Goal: Information Seeking & Learning: Find specific fact

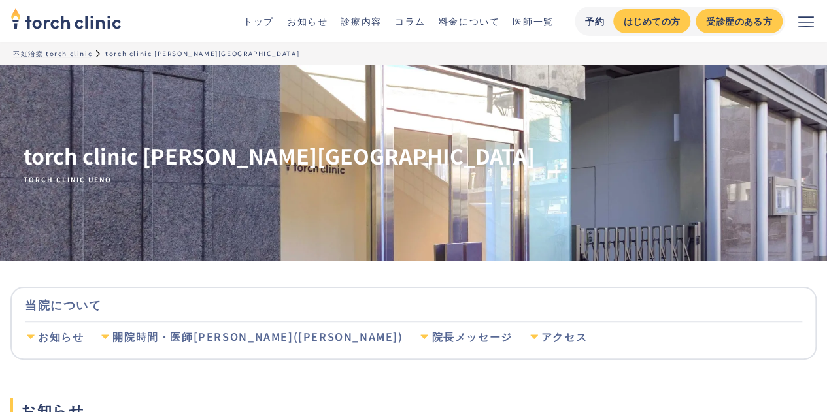
click at [143, 346] on link "開院時間・医師[PERSON_NAME]([PERSON_NAME])" at bounding box center [250, 337] width 303 height 30
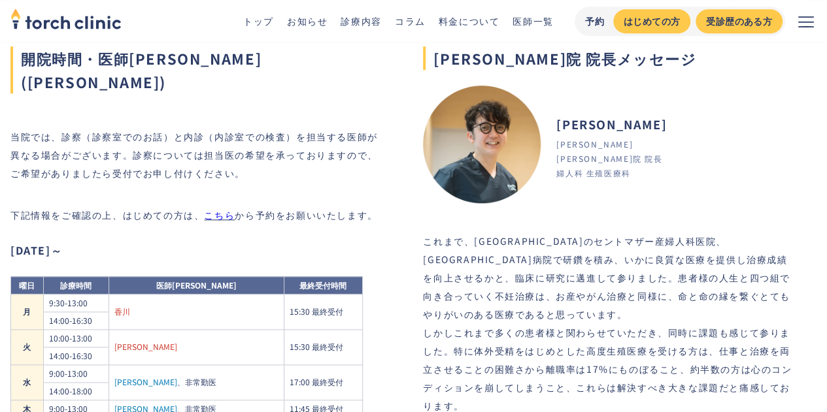
click at [166, 225] on div "当院では、診察（診察室でのお話）と内診（内診室での検査）を担当する医師が異なる場合がございます。診察については担当医の希望を承っておりますので、ご希望がありま…" at bounding box center [195, 340] width 371 height 438
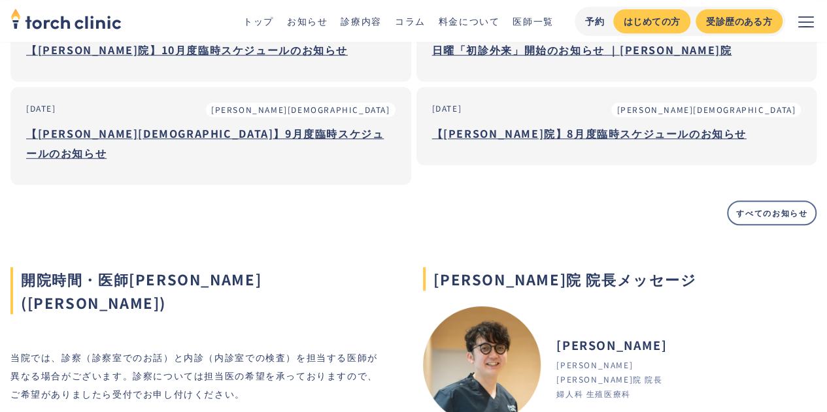
scroll to position [434, 0]
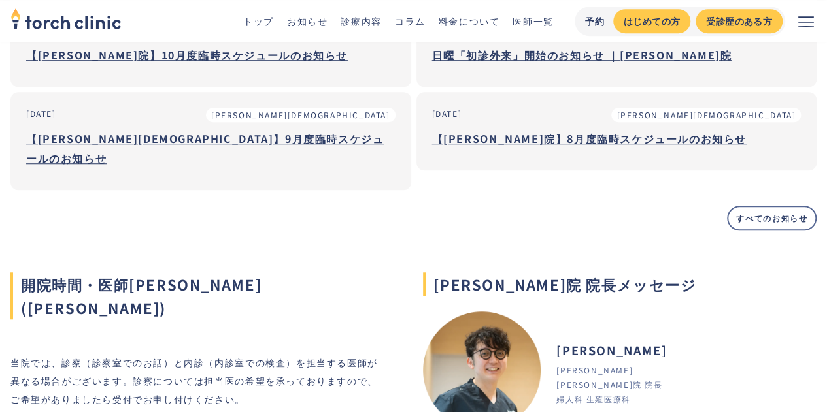
click at [171, 58] on h3 "【[PERSON_NAME]院】10月度臨時スケジュールのお知らせ" at bounding box center [210, 55] width 369 height 20
click at [196, 143] on h3 "【[PERSON_NAME][DEMOGRAPHIC_DATA]】9月度臨時スケジュールのお知らせ" at bounding box center [210, 148] width 369 height 39
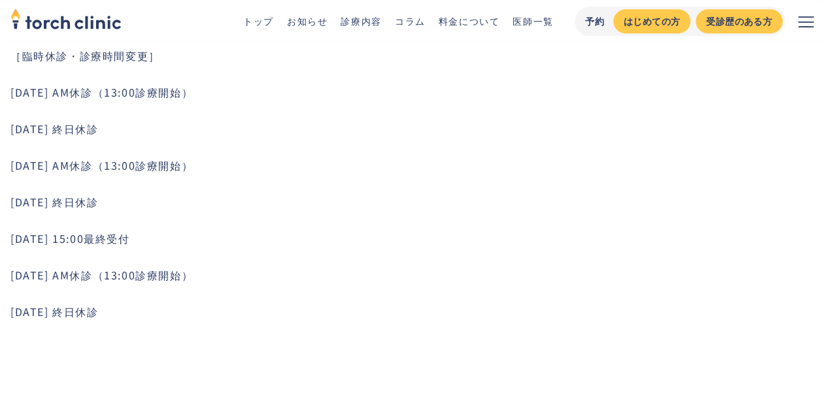
scroll to position [669, 0]
drag, startPoint x: 10, startPoint y: 271, endPoint x: 235, endPoint y: 276, distance: 224.9
click at [235, 276] on p "10月19日(日) AM休診（13:00診療開始）" at bounding box center [418, 275] width 816 height 16
copy p "10月19日(日) AM休診（13:00診療開始）"
click at [235, 276] on p "10月19日(日) AM休診（13:00診療開始）" at bounding box center [418, 275] width 816 height 16
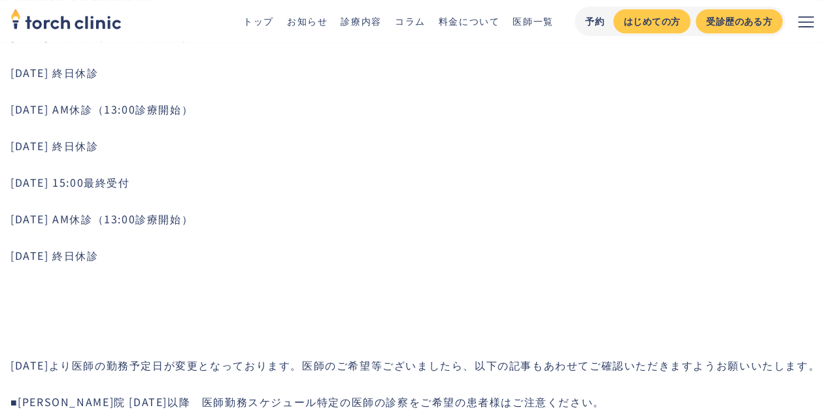
scroll to position [637, 0]
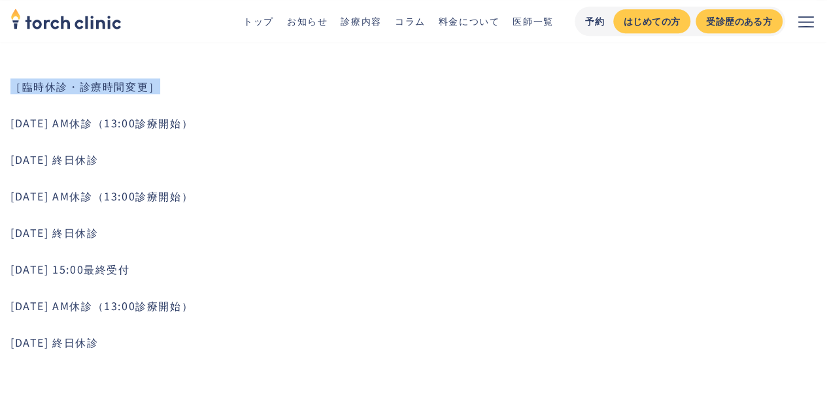
drag, startPoint x: 180, startPoint y: 86, endPoint x: 12, endPoint y: 86, distance: 168.0
click at [12, 86] on p "［臨時休診・診療時間変更］" at bounding box center [418, 86] width 816 height 16
copy p "［臨時休診・診療時間変更］"
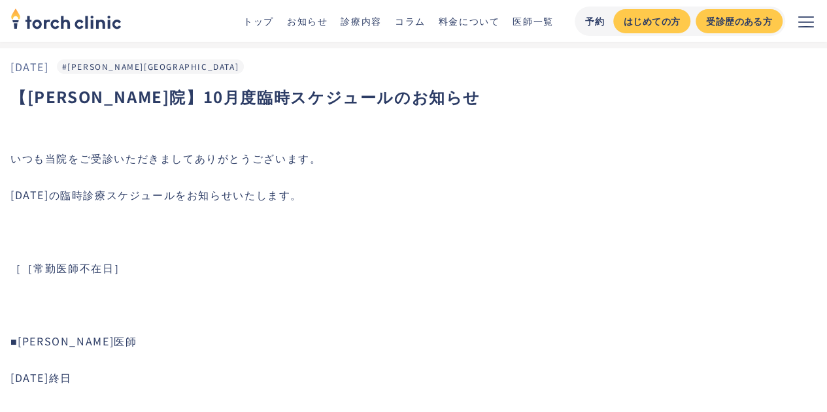
scroll to position [0, 0]
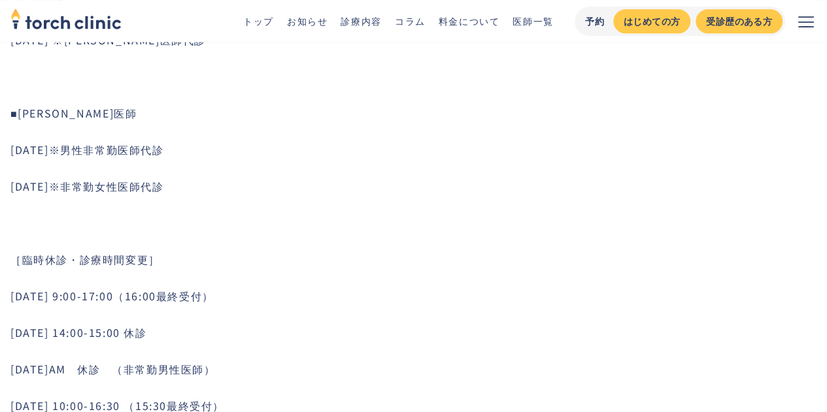
scroll to position [684, 0]
drag, startPoint x: 134, startPoint y: 299, endPoint x: 240, endPoint y: 291, distance: 106.2
click at [240, 291] on p "9月3日 (水) 9:00-17:00（16:00最終受付）" at bounding box center [418, 296] width 816 height 16
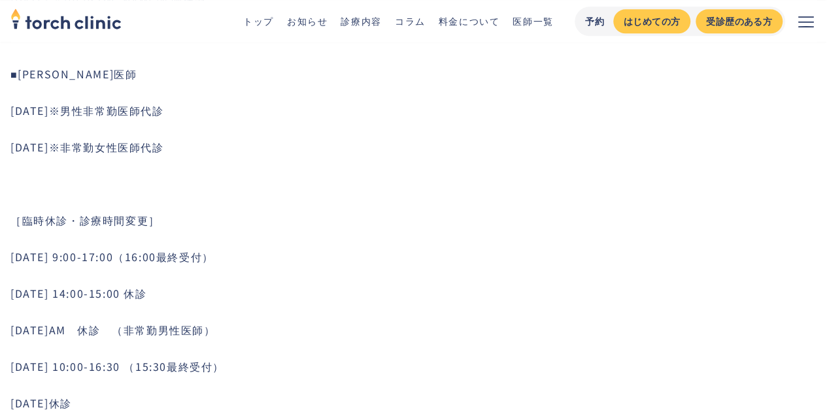
scroll to position [724, 0]
drag, startPoint x: 146, startPoint y: 364, endPoint x: 258, endPoint y: 363, distance: 112.4
click at [258, 363] on p "9月10日(水) 10:00-16:30 （15:30最終受付）" at bounding box center [418, 366] width 816 height 16
copy p "（15:30最終受付）"
